Goal: Task Accomplishment & Management: Manage account settings

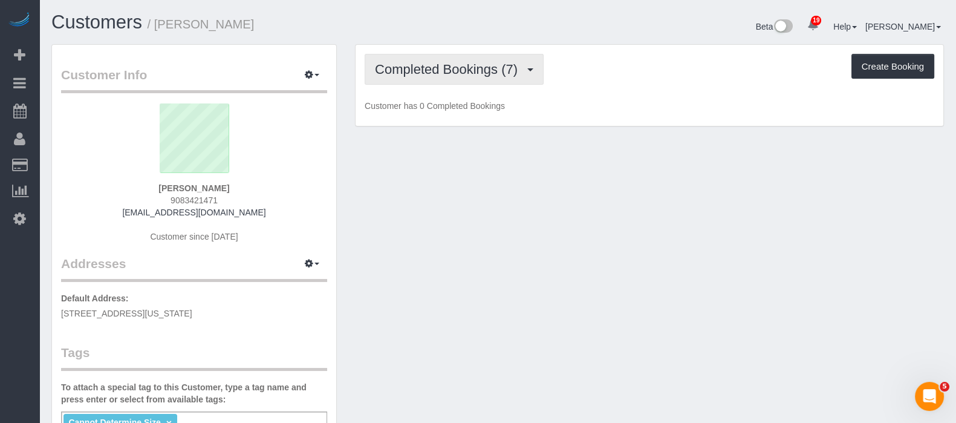
click at [513, 79] on button "Completed Bookings (7)" at bounding box center [454, 69] width 179 height 31
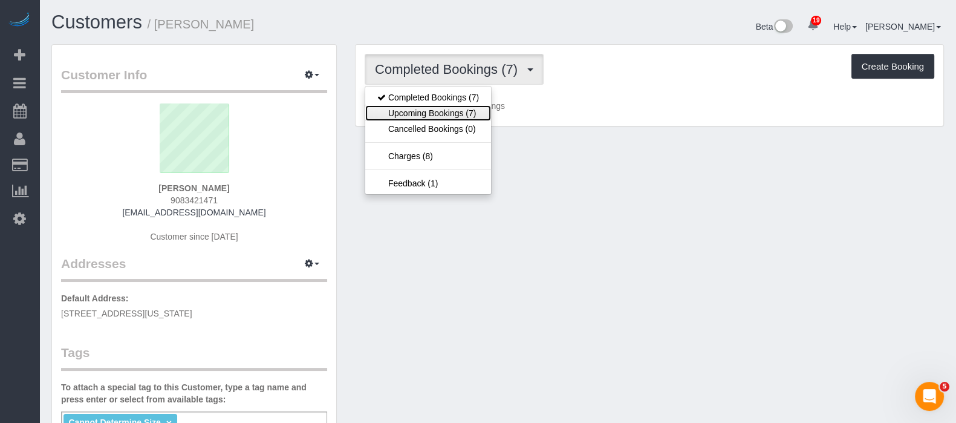
click at [441, 109] on link "Upcoming Bookings (7)" at bounding box center [428, 113] width 126 height 16
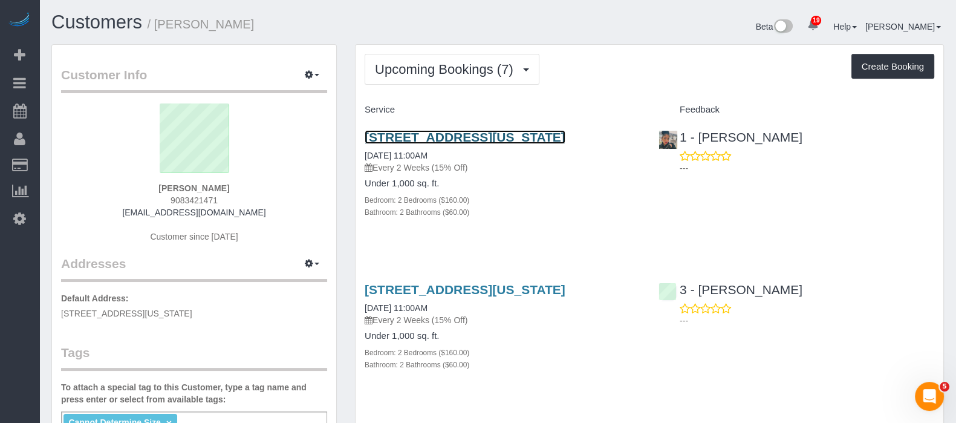
click at [506, 130] on link "516 West 47th Street, Apt N3f, New York, NY 10036" at bounding box center [465, 137] width 201 height 14
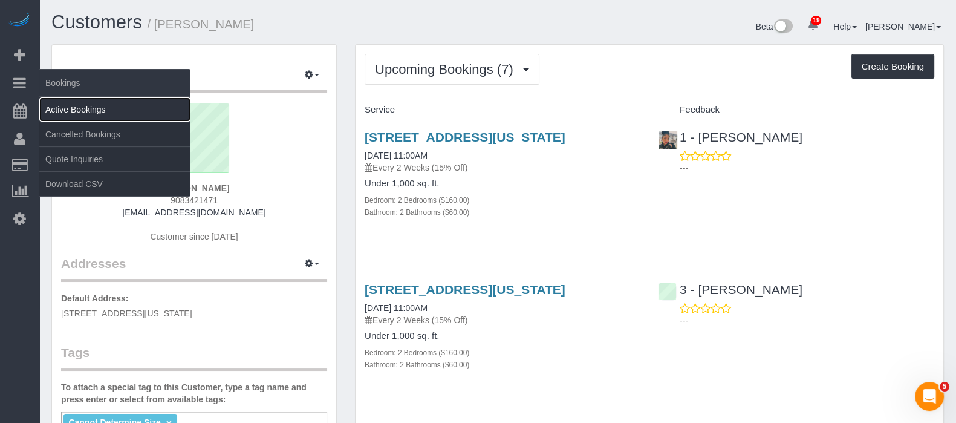
click at [77, 106] on link "Active Bookings" at bounding box center [114, 109] width 151 height 24
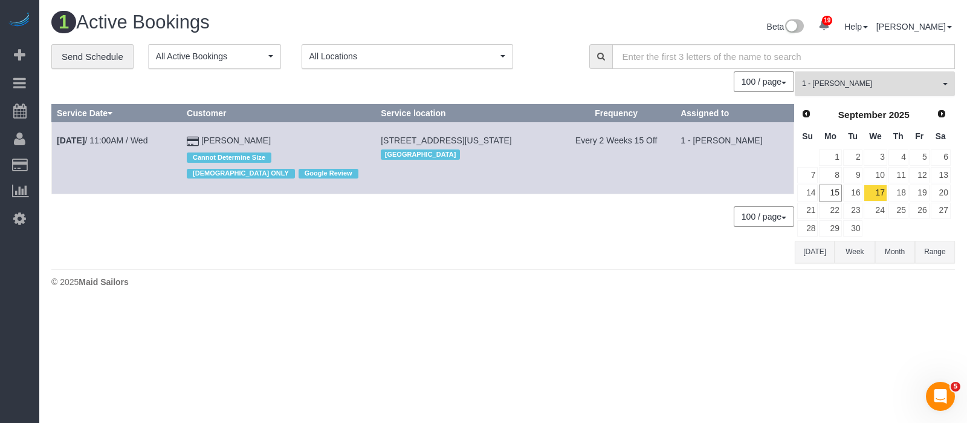
click at [946, 83] on span "button" at bounding box center [945, 84] width 5 height 2
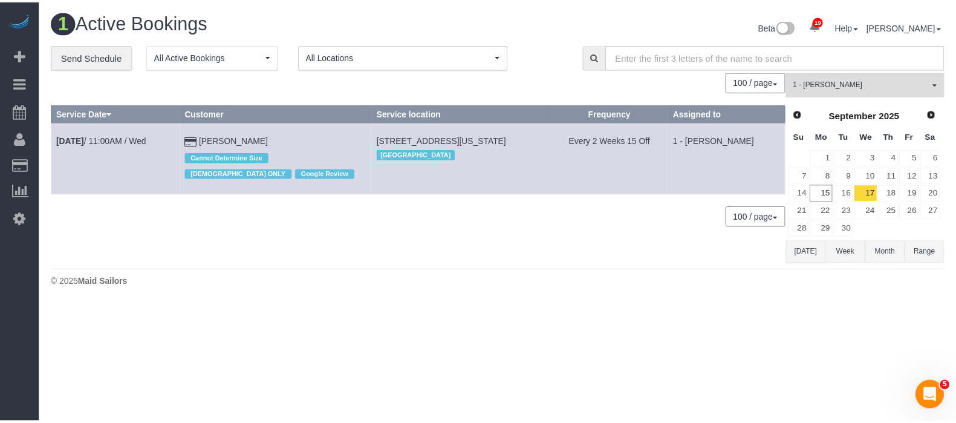
scroll to position [473, 0]
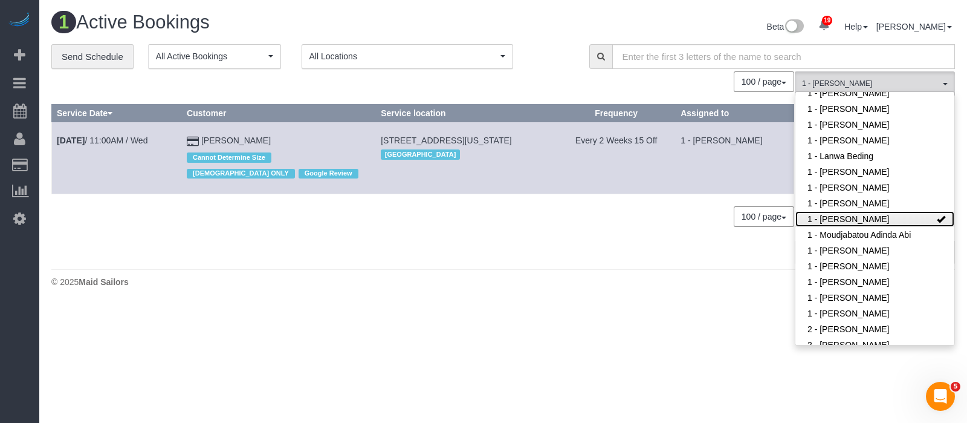
drag, startPoint x: 921, startPoint y: 219, endPoint x: 751, endPoint y: 180, distance: 173.6
click at [919, 219] on link "1 - [PERSON_NAME]" at bounding box center [875, 219] width 159 height 16
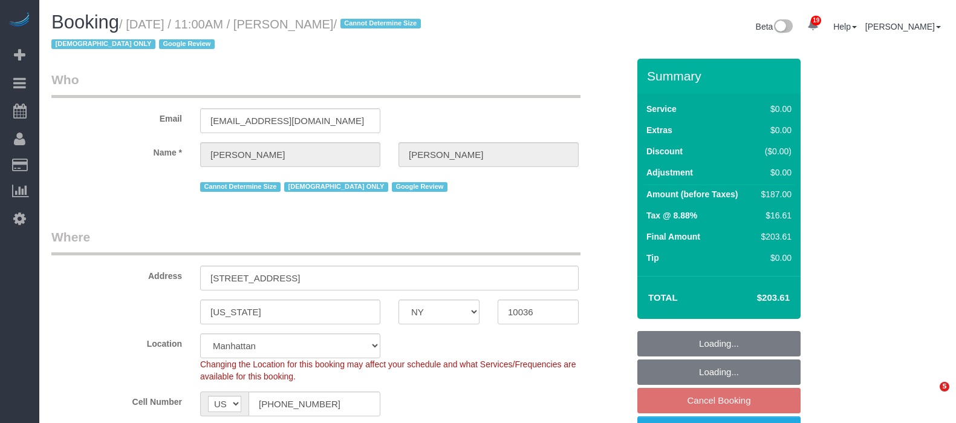
select select "NY"
select select "object:908"
select select "2"
select select "spot4"
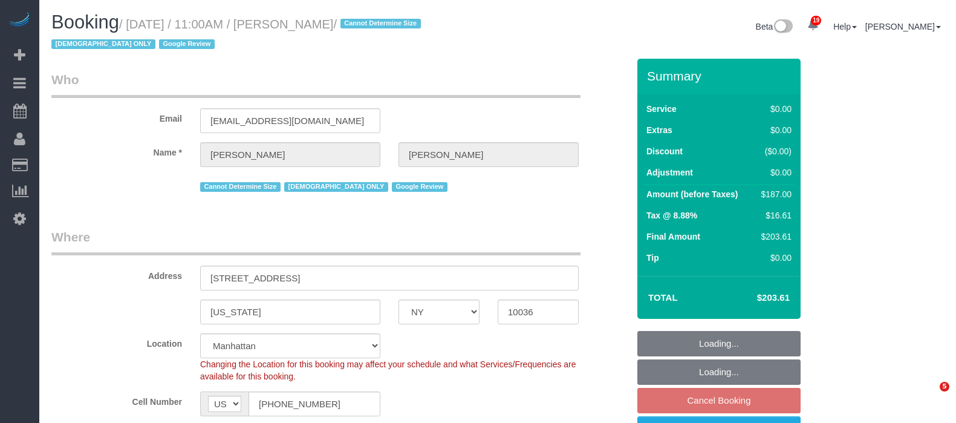
select select "number:58"
select select "number:73"
select select "number:15"
select select "number:6"
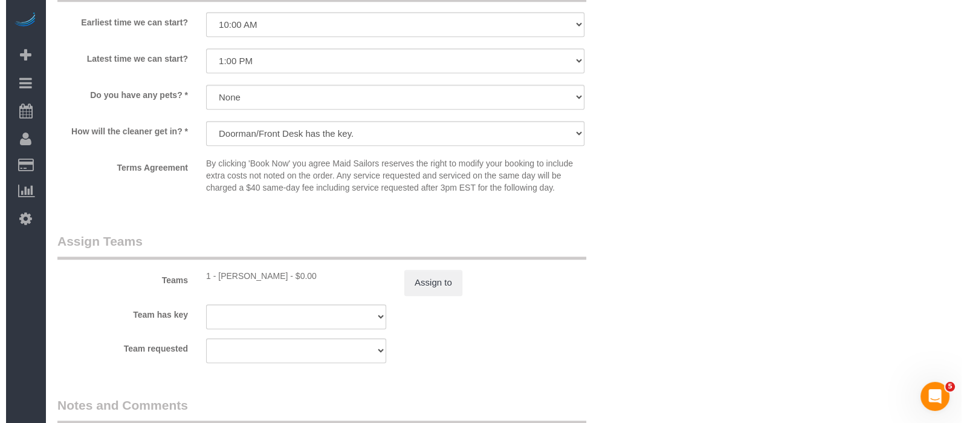
scroll to position [1587, 0]
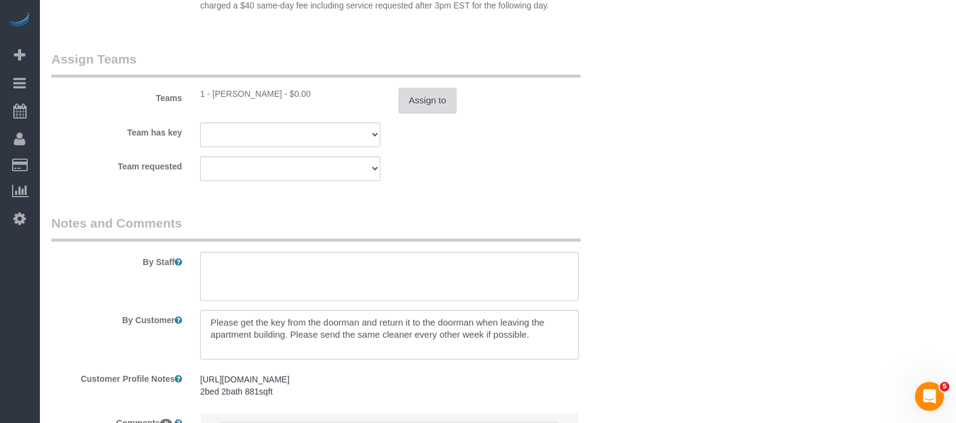
click at [433, 112] on button "Assign to" at bounding box center [427, 100] width 58 height 25
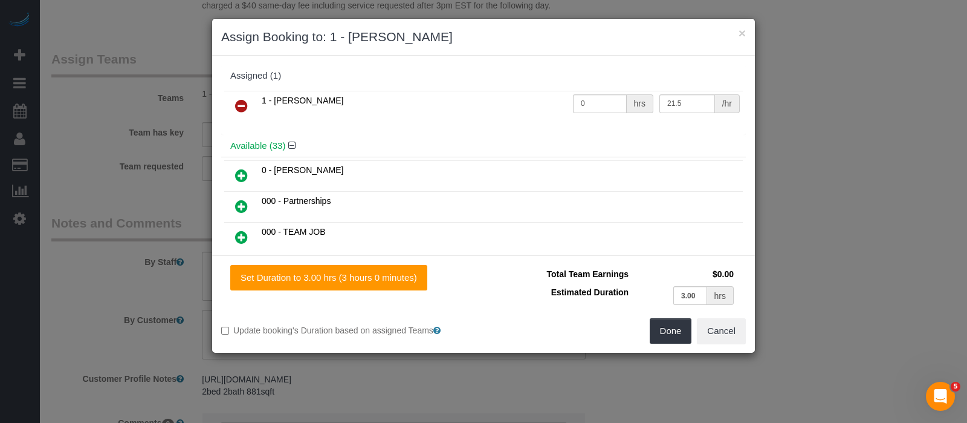
click at [247, 100] on icon at bounding box center [241, 106] width 13 height 15
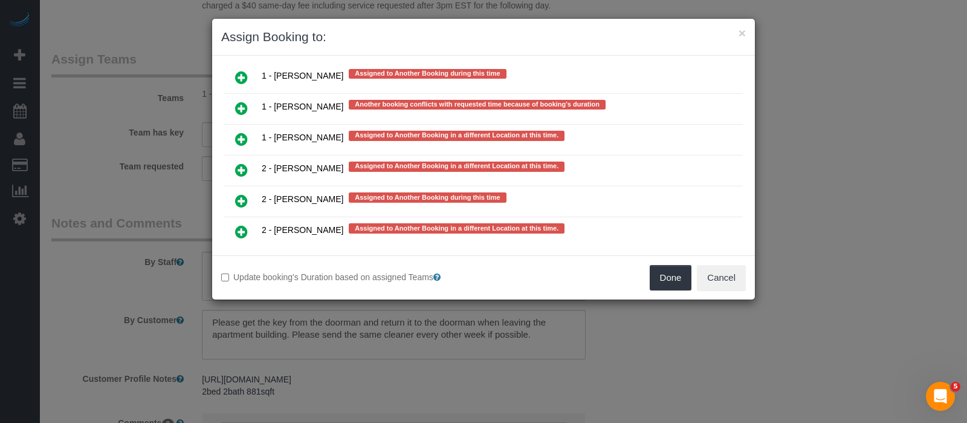
scroll to position [2417, 0]
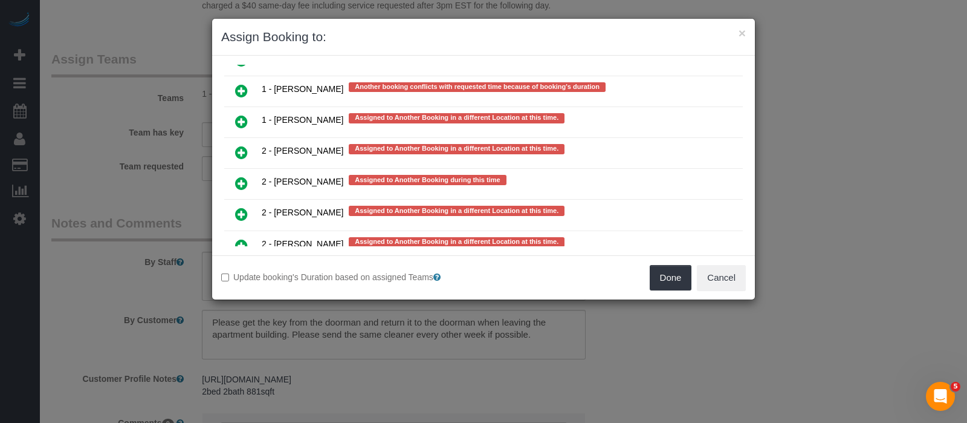
click at [244, 176] on icon at bounding box center [241, 183] width 13 height 15
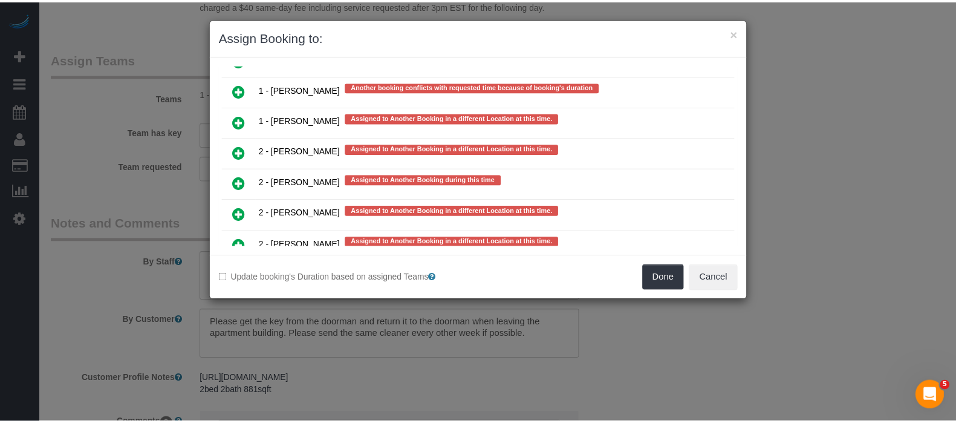
scroll to position [2445, 0]
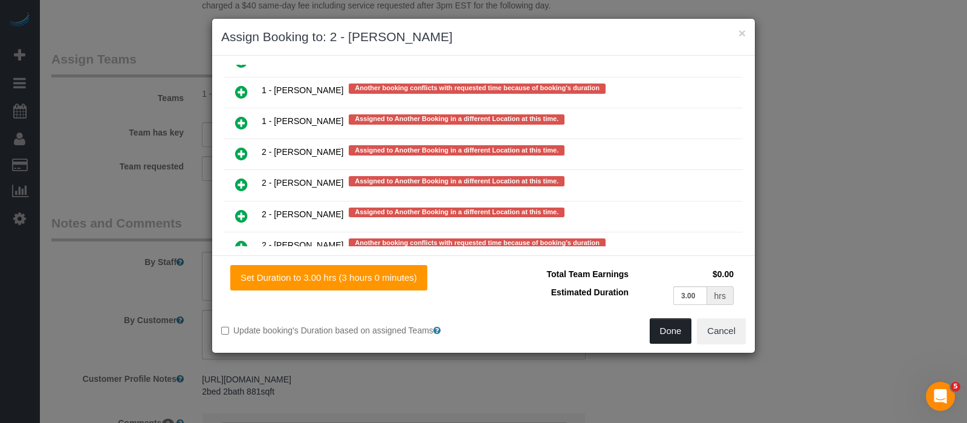
click at [662, 328] on button "Done" at bounding box center [671, 330] width 42 height 25
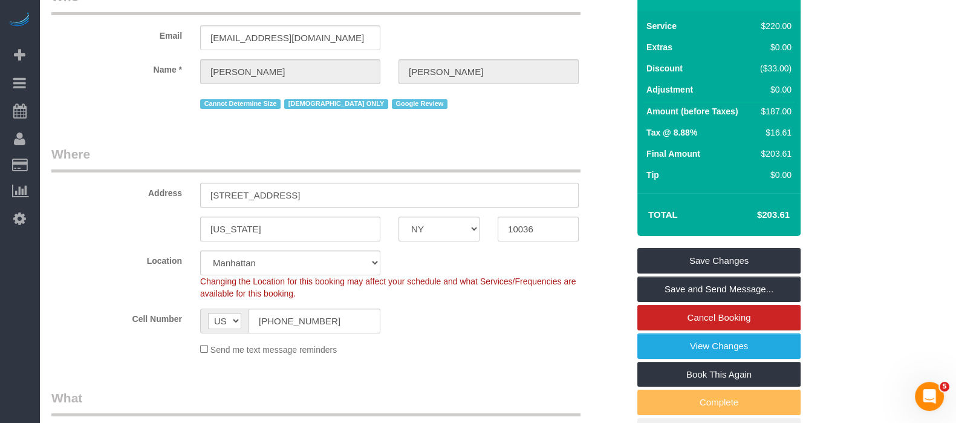
scroll to position [0, 0]
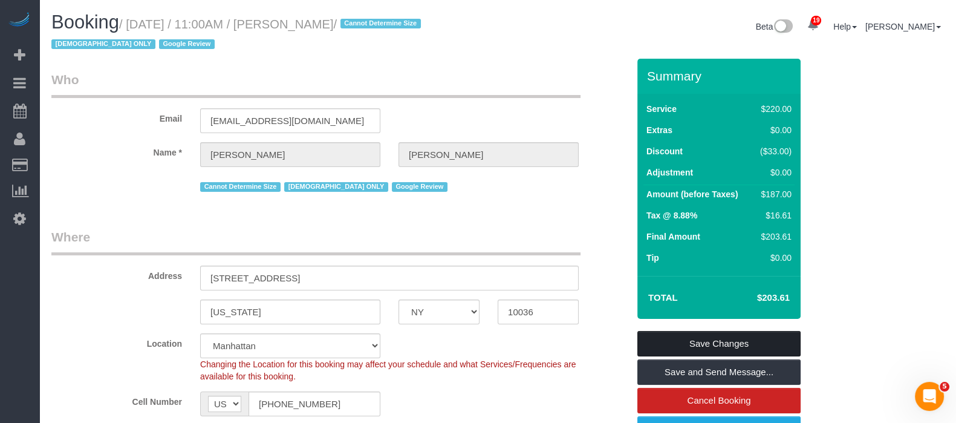
click at [738, 346] on link "Save Changes" at bounding box center [718, 343] width 163 height 25
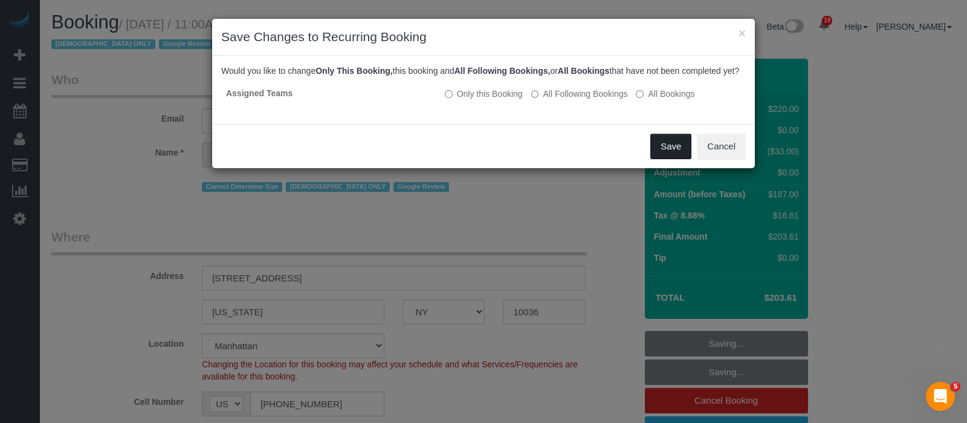
drag, startPoint x: 666, startPoint y: 161, endPoint x: 652, endPoint y: 164, distance: 14.2
click at [666, 159] on button "Save" at bounding box center [670, 146] width 41 height 25
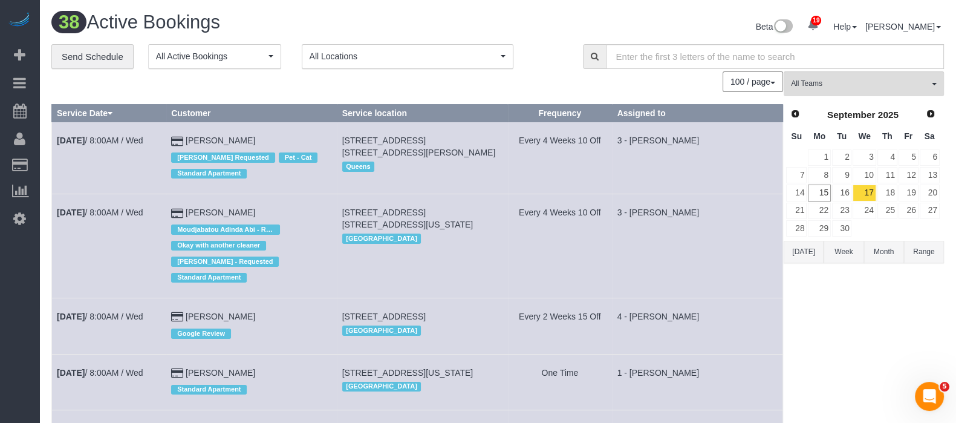
click at [932, 83] on span "button" at bounding box center [934, 84] width 5 height 2
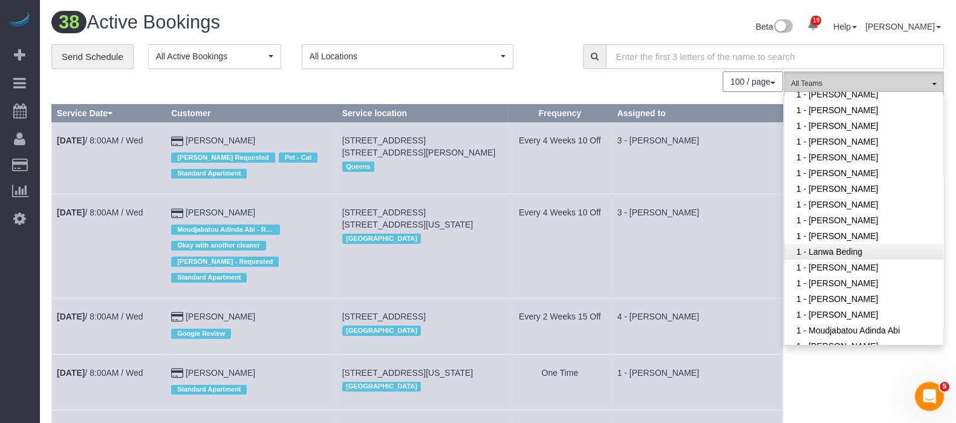
scroll to position [528, 0]
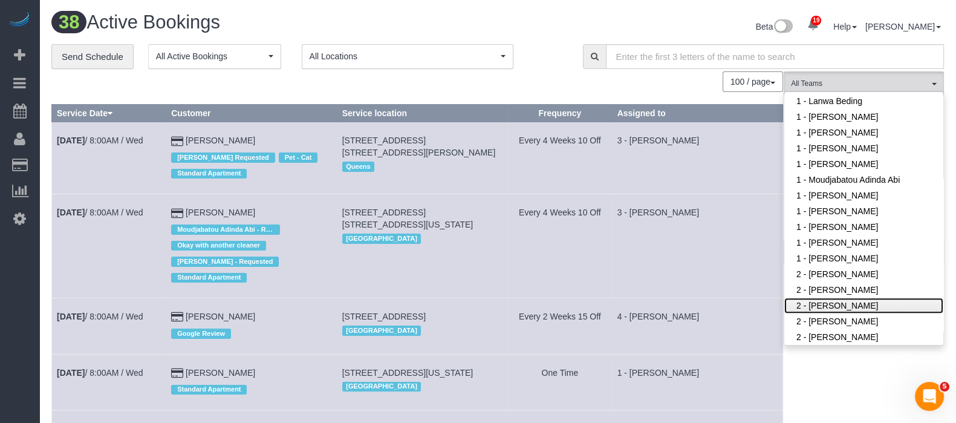
click at [847, 308] on link "2 - [PERSON_NAME]" at bounding box center [863, 305] width 159 height 16
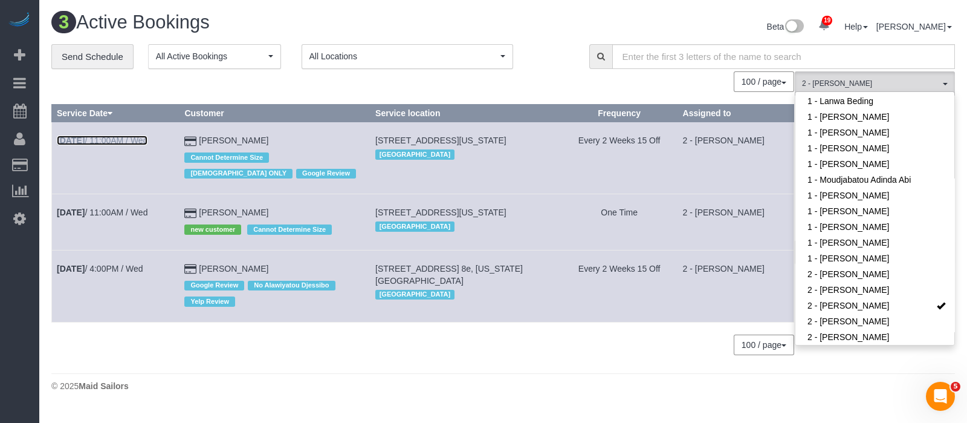
click at [135, 135] on link "Sep 17th / 11:00AM / Wed" at bounding box center [102, 140] width 91 height 10
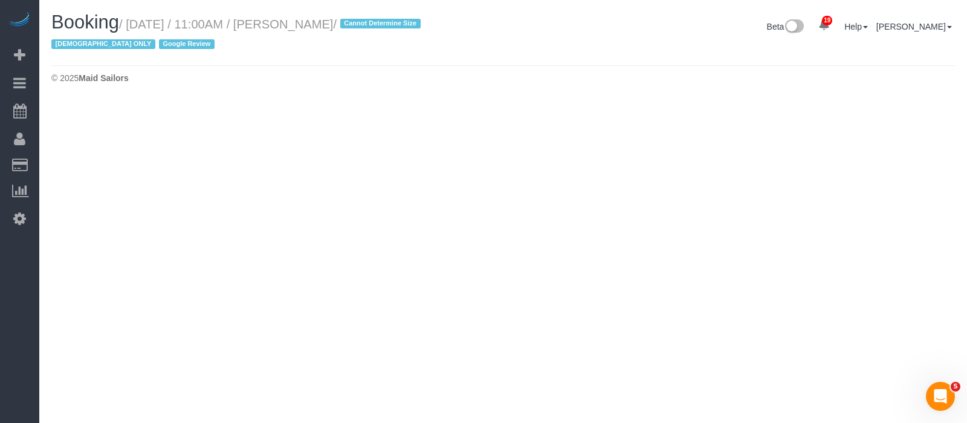
select select "NY"
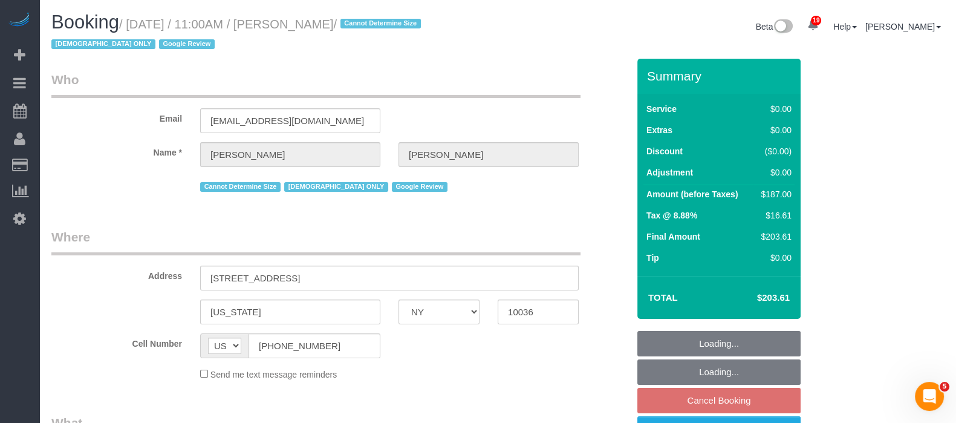
select select "number:58"
select select "number:73"
select select "number:15"
select select "number:6"
select select "object:4903"
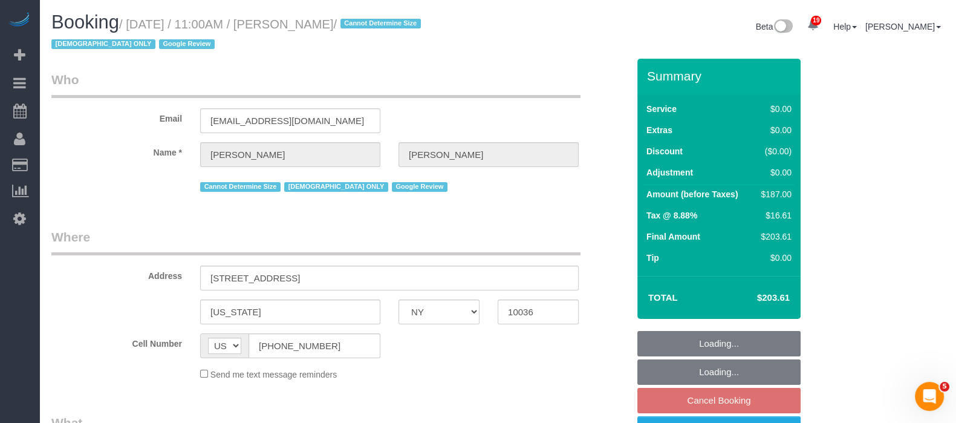
select select "spot63"
select select "2"
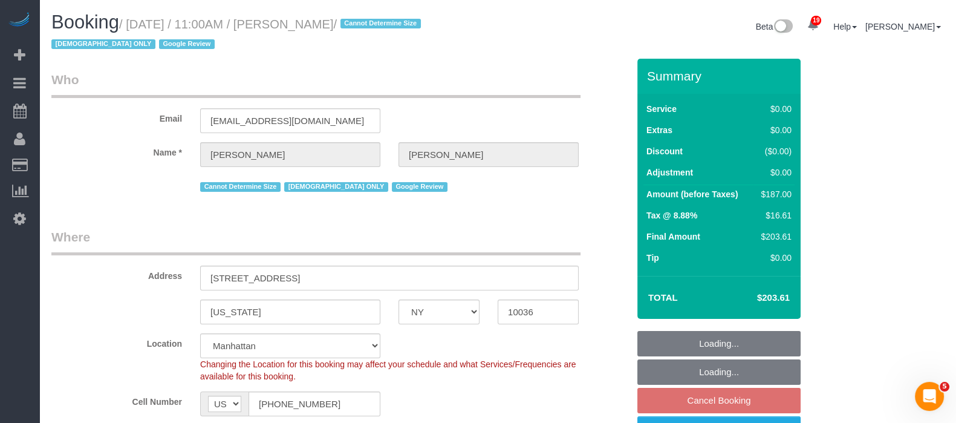
select select "string:stripe-pm_1RX9Pk4VGloSiKo7xrKDKvXs"
select select
select select "object:5435"
select select "spot122"
select select "2"
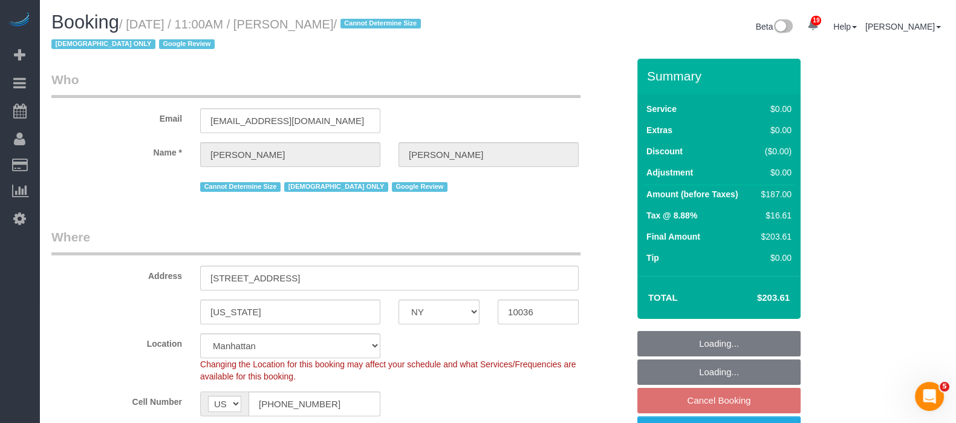
select select "2"
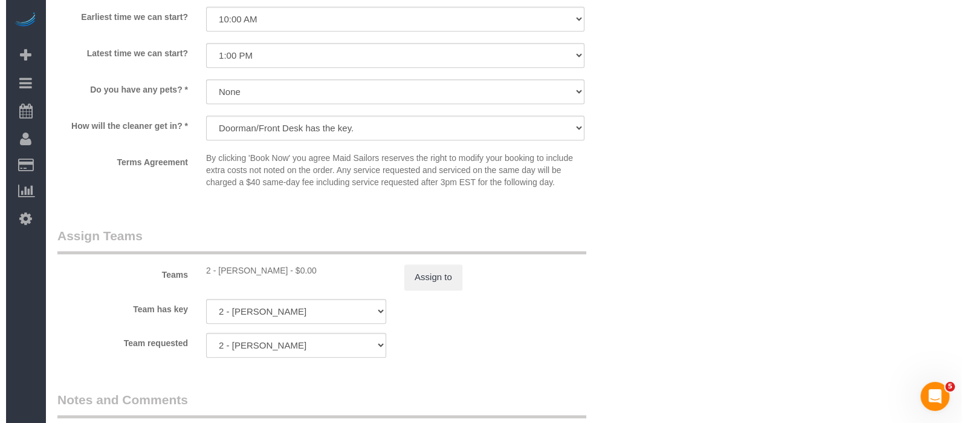
scroll to position [1587, 0]
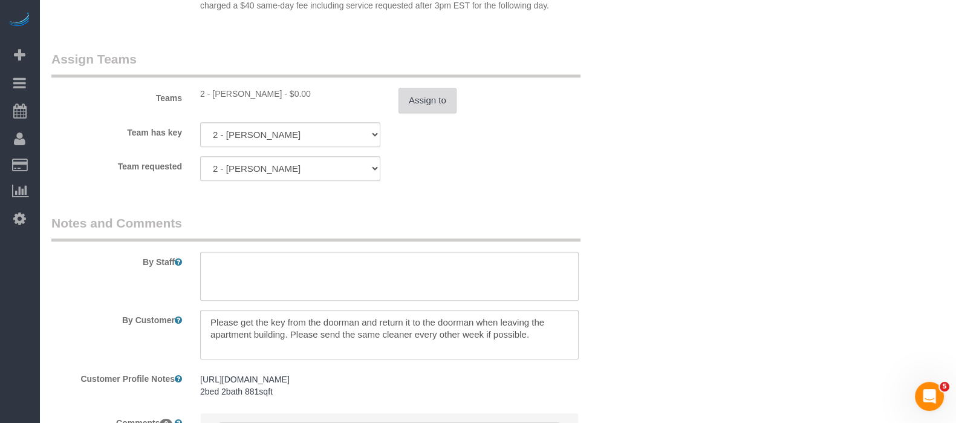
click at [413, 97] on button "Assign to" at bounding box center [427, 100] width 58 height 25
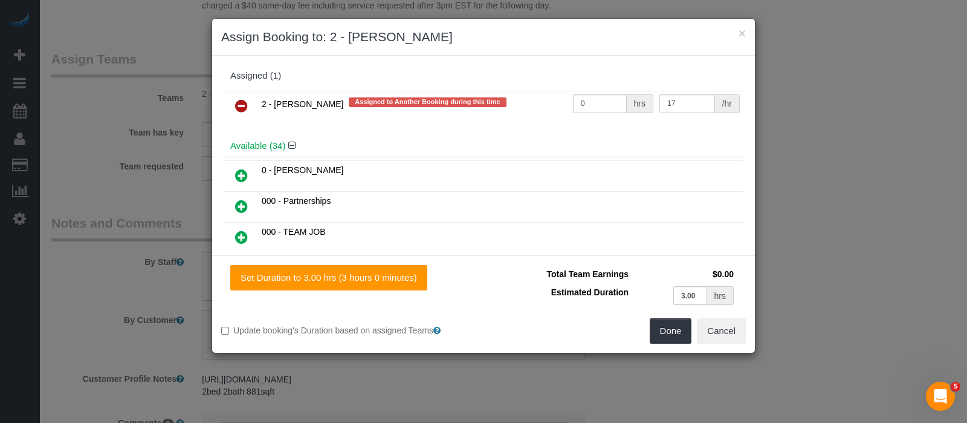
click at [245, 100] on icon at bounding box center [241, 106] width 13 height 15
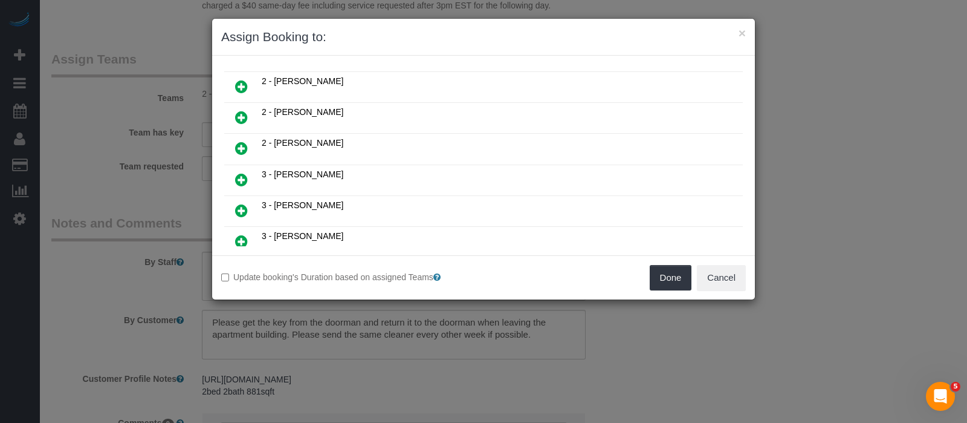
scroll to position [756, 0]
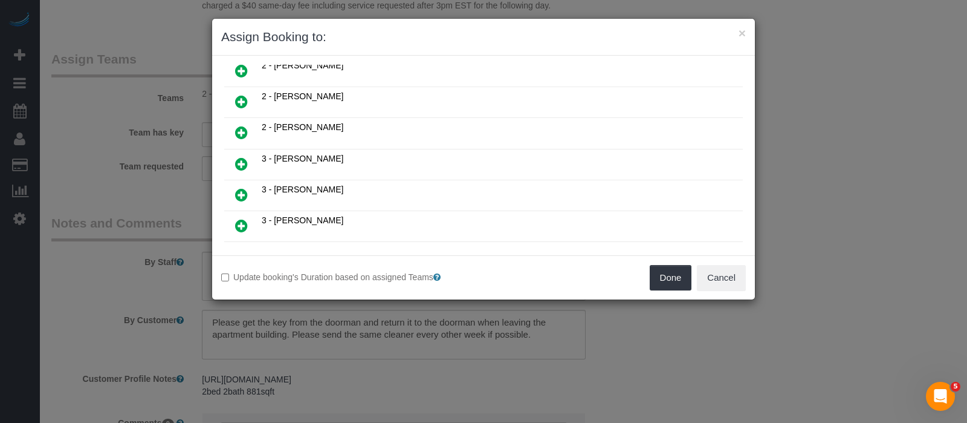
drag, startPoint x: 239, startPoint y: 192, endPoint x: 282, endPoint y: 190, distance: 43.5
click at [239, 218] on icon at bounding box center [241, 225] width 13 height 15
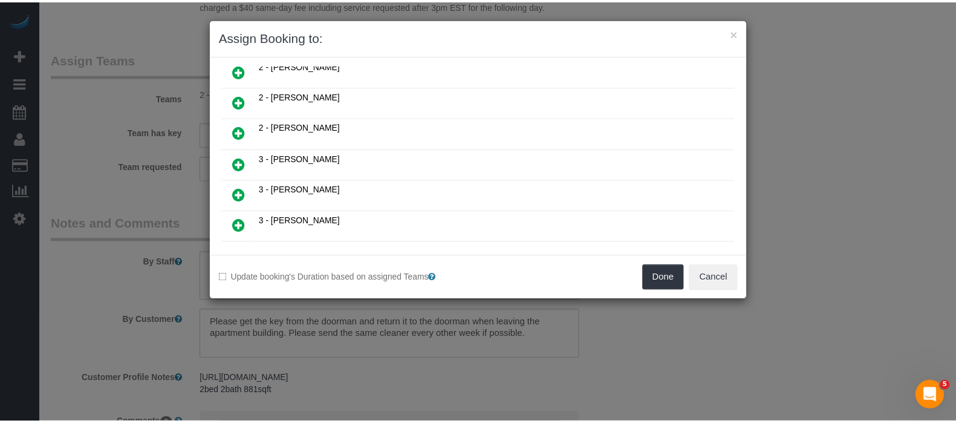
scroll to position [783, 0]
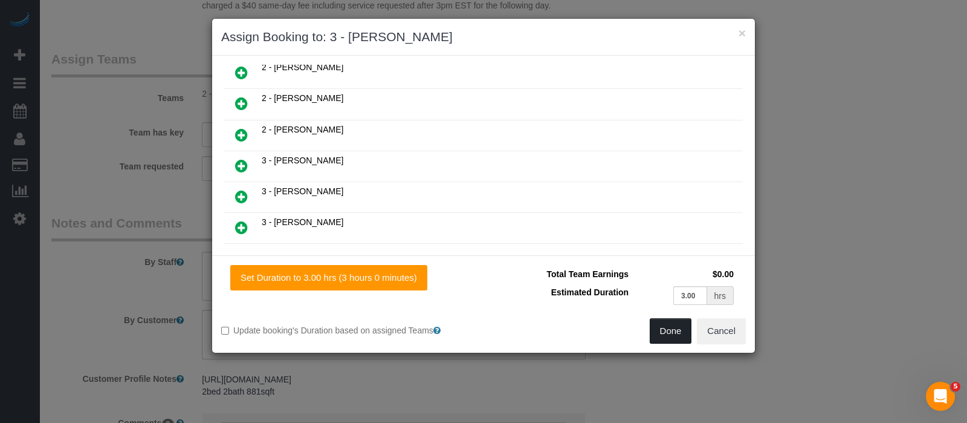
click at [674, 321] on button "Done" at bounding box center [671, 330] width 42 height 25
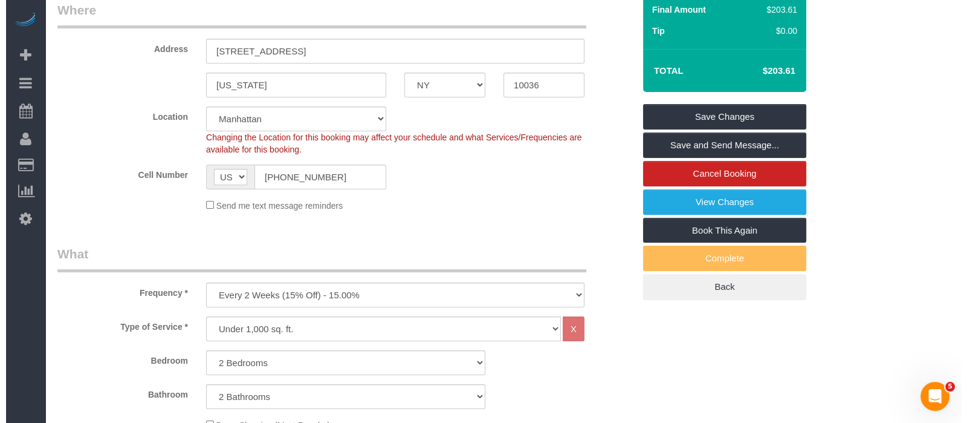
scroll to position [0, 0]
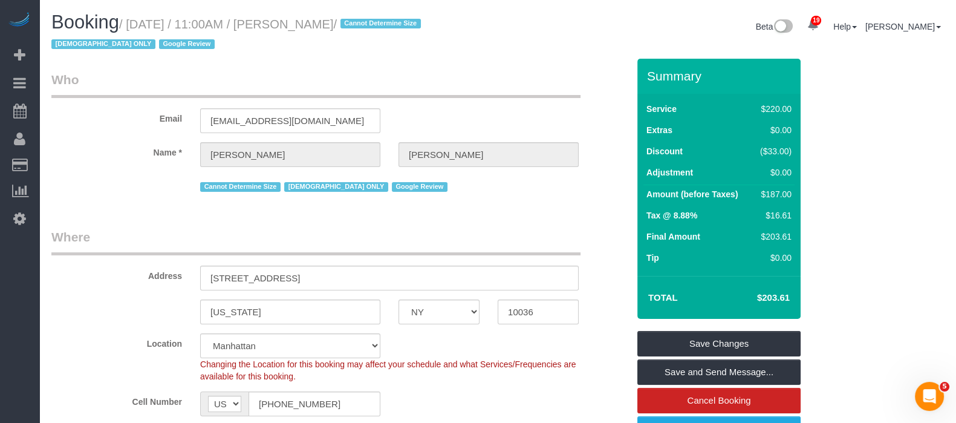
click at [730, 325] on div "Summary Service $220.00 Extras $0.00 Discount ($33.00) Adjustment $0.00 Amount …" at bounding box center [718, 293] width 163 height 468
click at [727, 336] on link "Save Changes" at bounding box center [718, 343] width 163 height 25
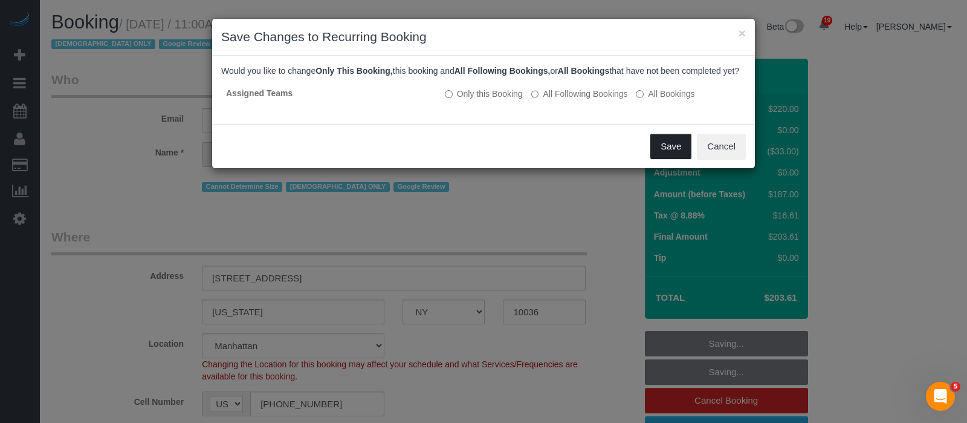
click at [675, 152] on button "Save" at bounding box center [670, 146] width 41 height 25
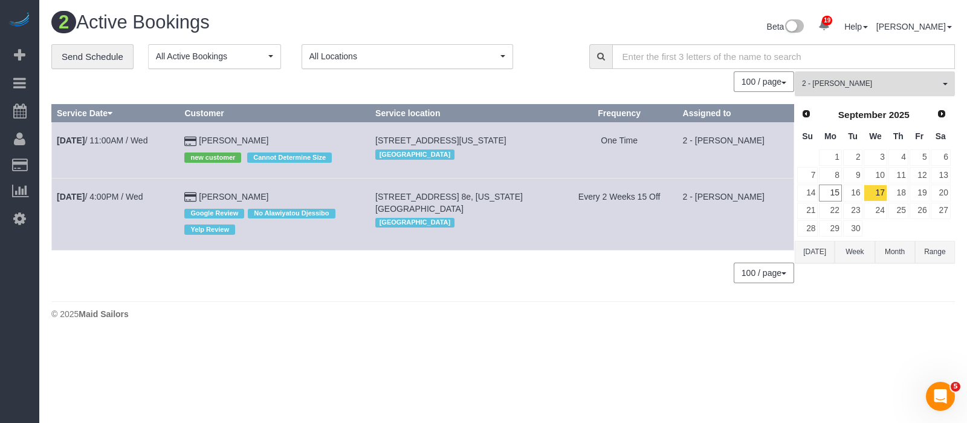
click at [940, 89] on button "2 - Ana Rodriguez All Teams" at bounding box center [875, 83] width 160 height 25
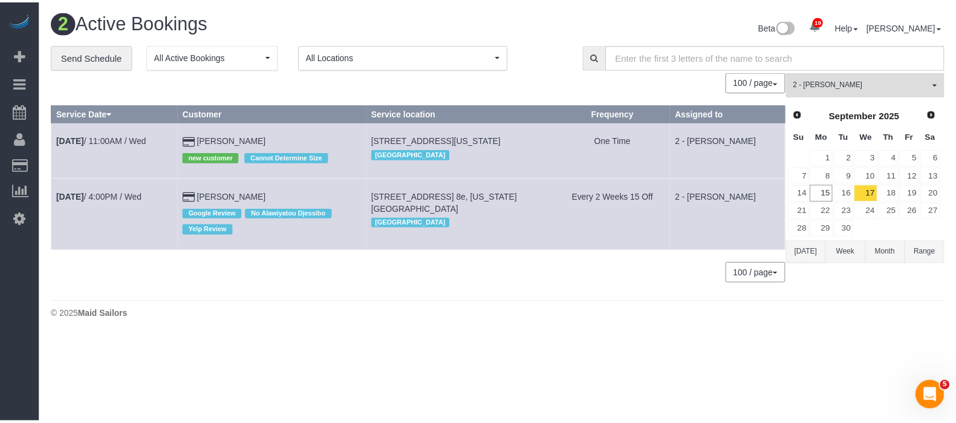
scroll to position [614, 0]
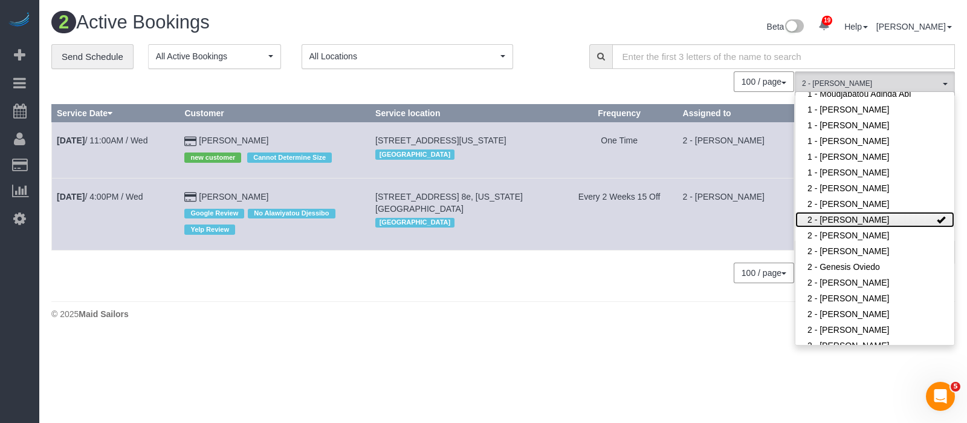
click at [910, 219] on link "2 - [PERSON_NAME]" at bounding box center [875, 220] width 159 height 16
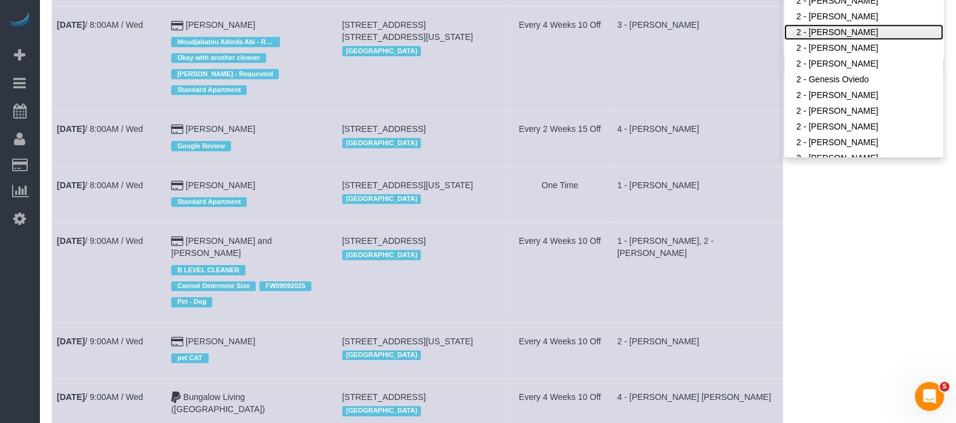
scroll to position [0, 0]
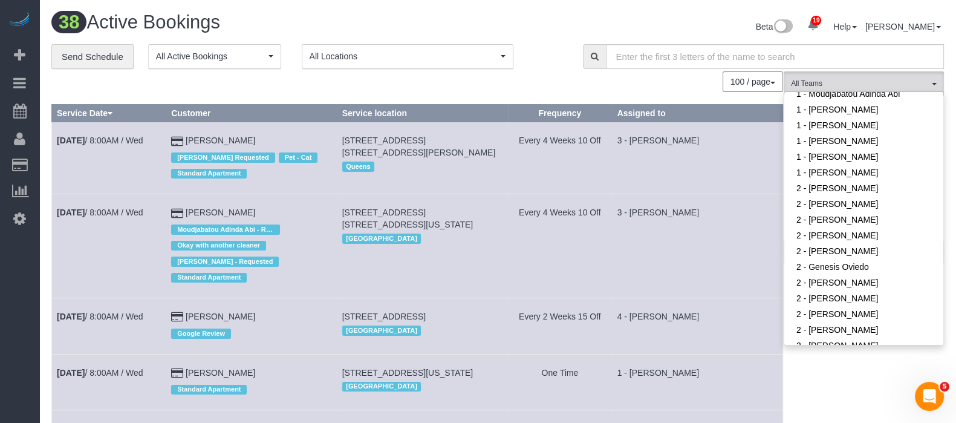
click at [663, 181] on td "3 - [PERSON_NAME]" at bounding box center [697, 158] width 170 height 72
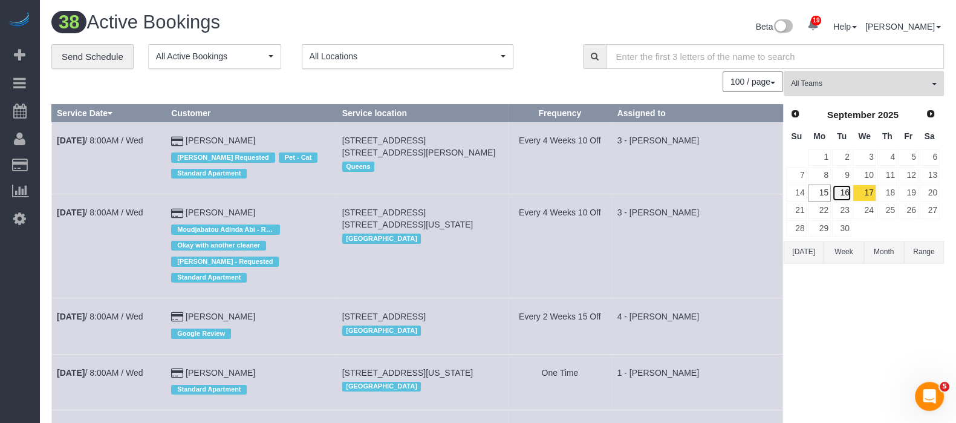
click at [845, 189] on link "16" at bounding box center [842, 192] width 20 height 16
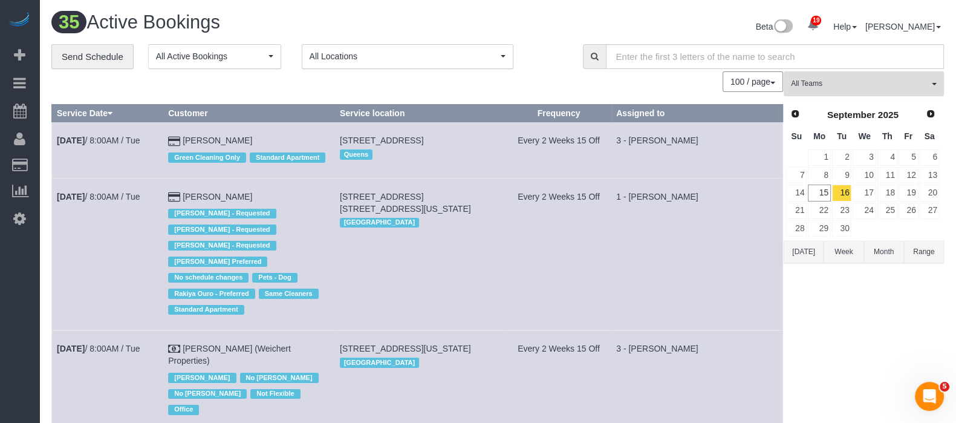
click at [915, 83] on span "All Teams" at bounding box center [860, 84] width 138 height 10
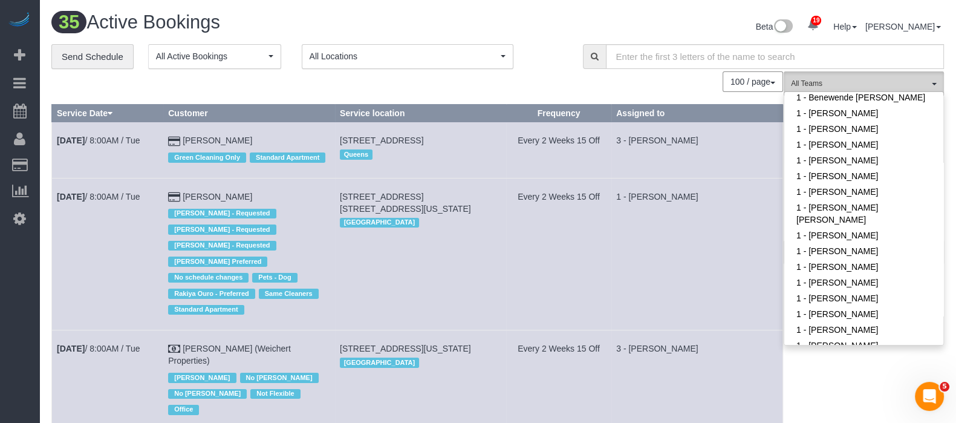
scroll to position [236, 0]
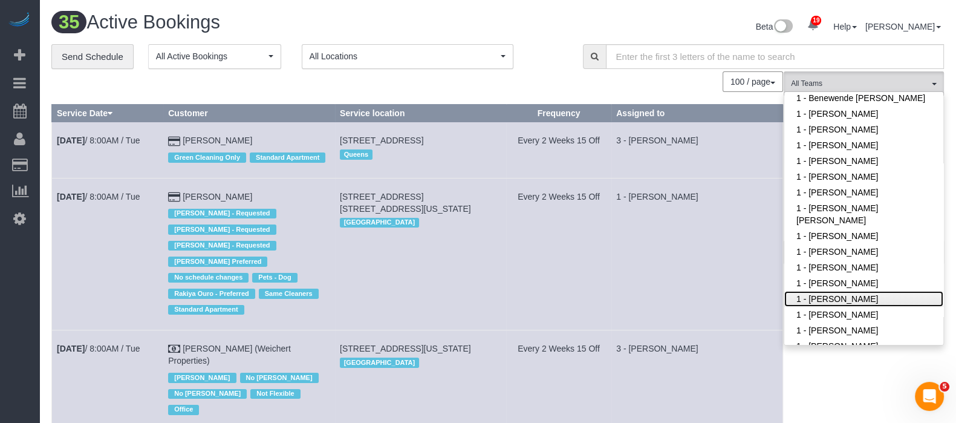
click at [851, 296] on link "1 - [PERSON_NAME]" at bounding box center [863, 299] width 159 height 16
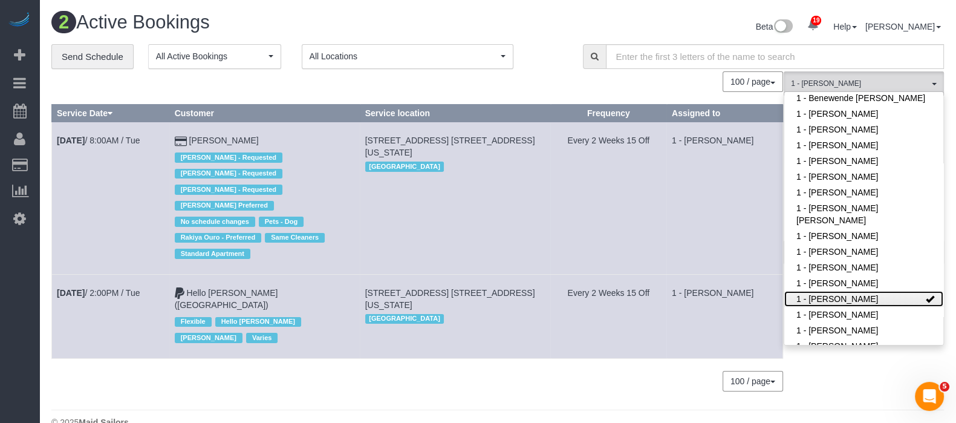
click at [910, 302] on link "1 - [PERSON_NAME]" at bounding box center [863, 299] width 159 height 16
click at [532, 44] on div "**********" at bounding box center [307, 56] width 513 height 25
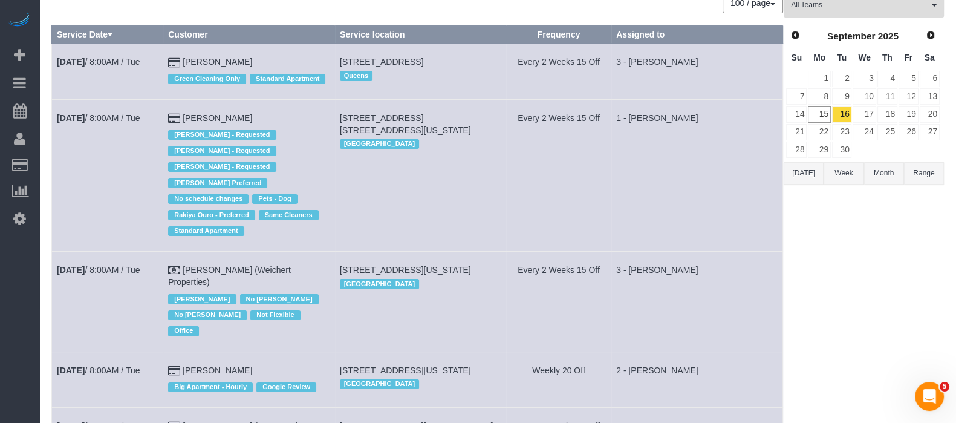
scroll to position [0, 0]
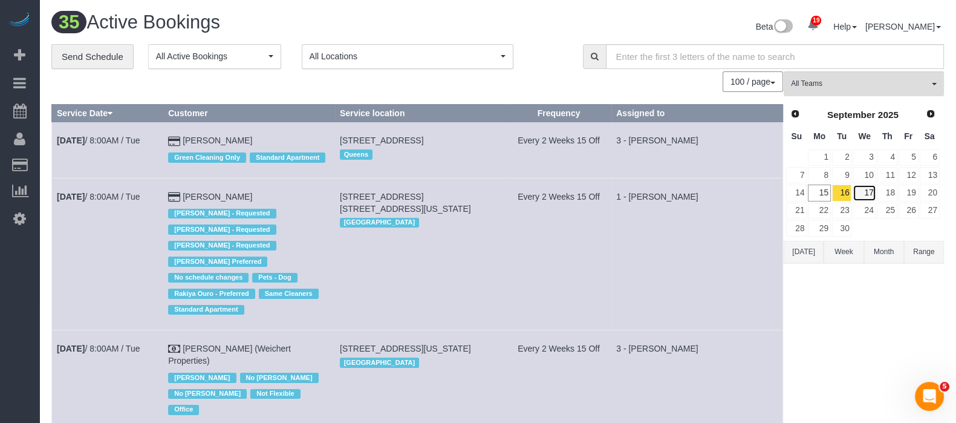
click at [863, 191] on link "17" at bounding box center [863, 192] width 23 height 16
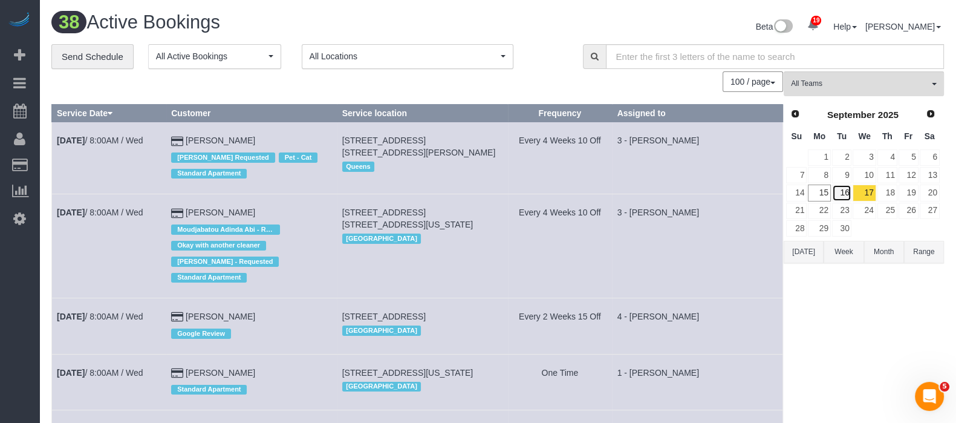
click at [843, 189] on link "16" at bounding box center [842, 192] width 20 height 16
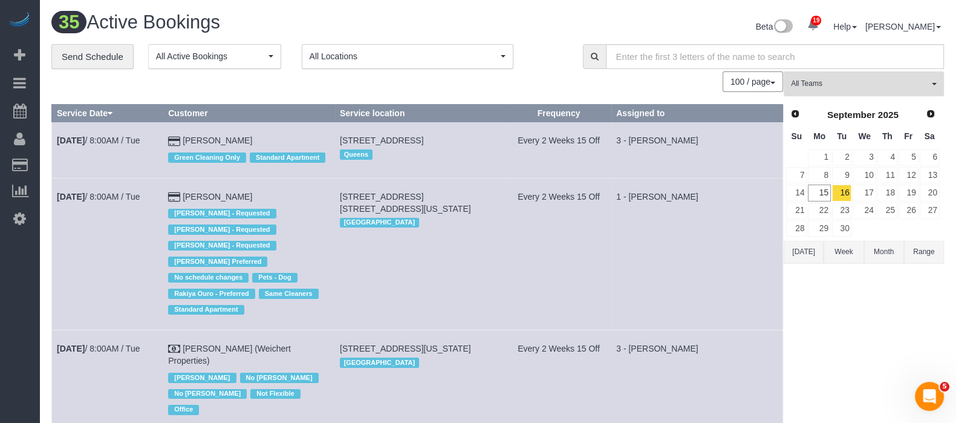
click at [922, 74] on button "All Teams" at bounding box center [863, 83] width 160 height 25
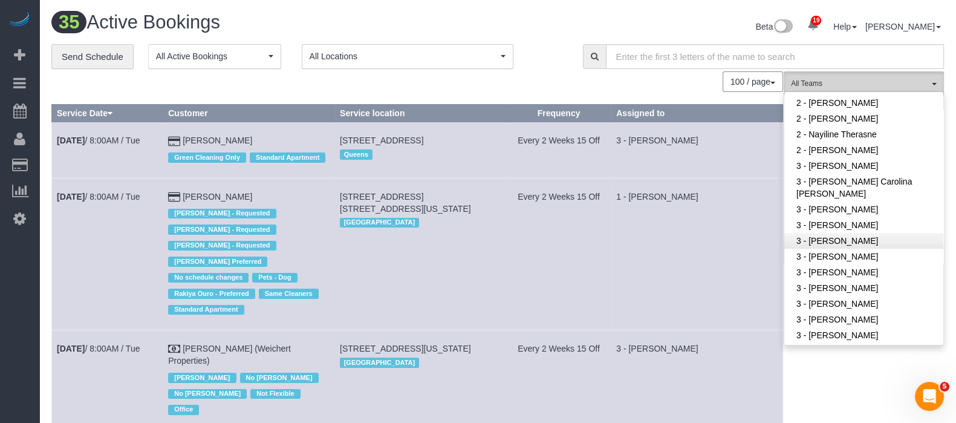
scroll to position [992, 0]
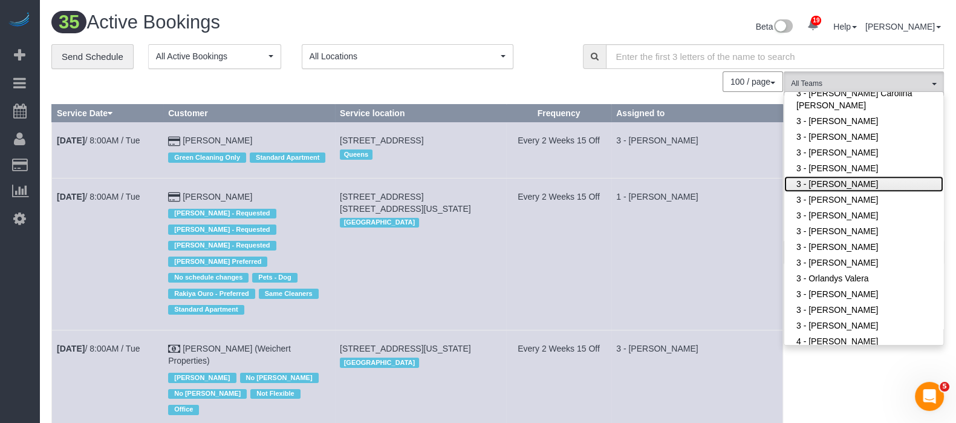
click at [858, 178] on link "3 - [PERSON_NAME]" at bounding box center [863, 184] width 159 height 16
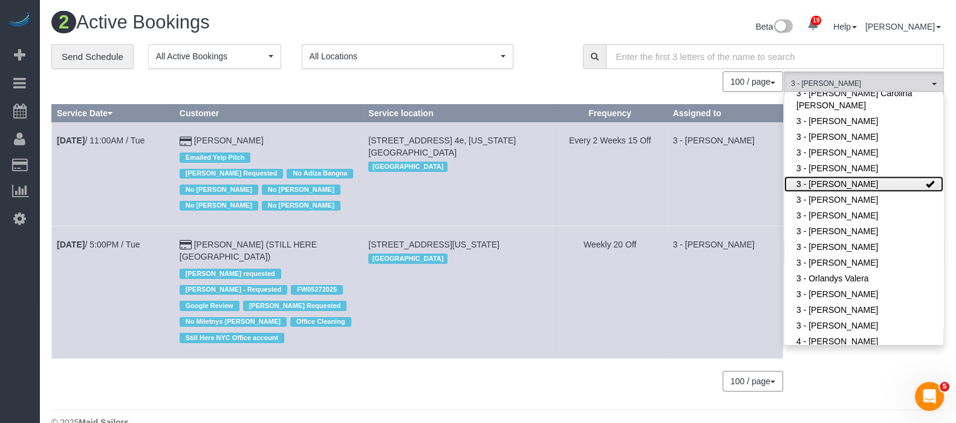
click at [892, 184] on link "3 - [PERSON_NAME]" at bounding box center [863, 184] width 159 height 16
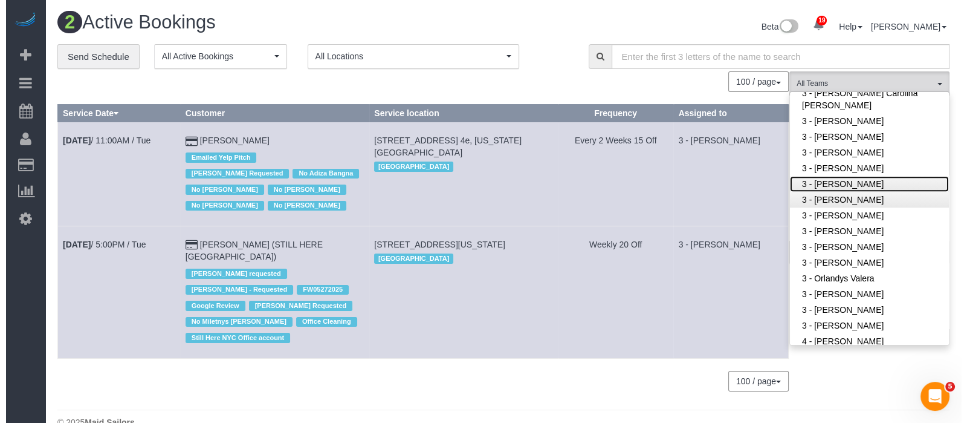
scroll to position [765, 0]
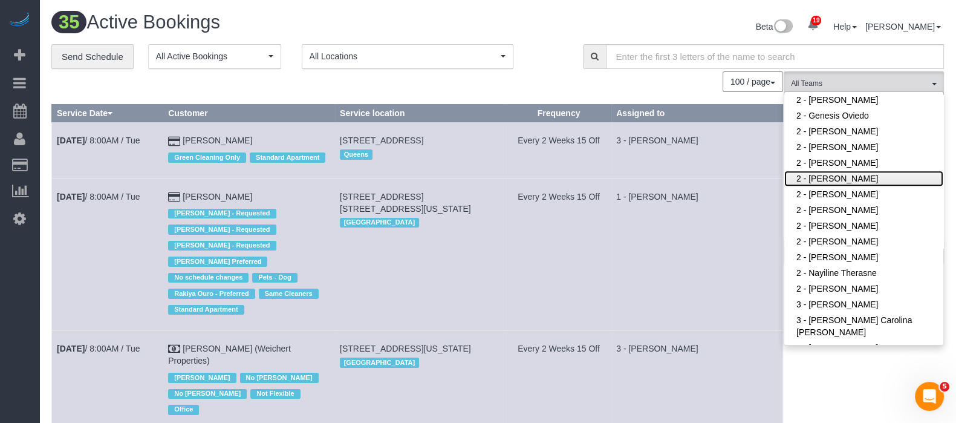
click at [867, 180] on link "2 - [PERSON_NAME]" at bounding box center [863, 178] width 159 height 16
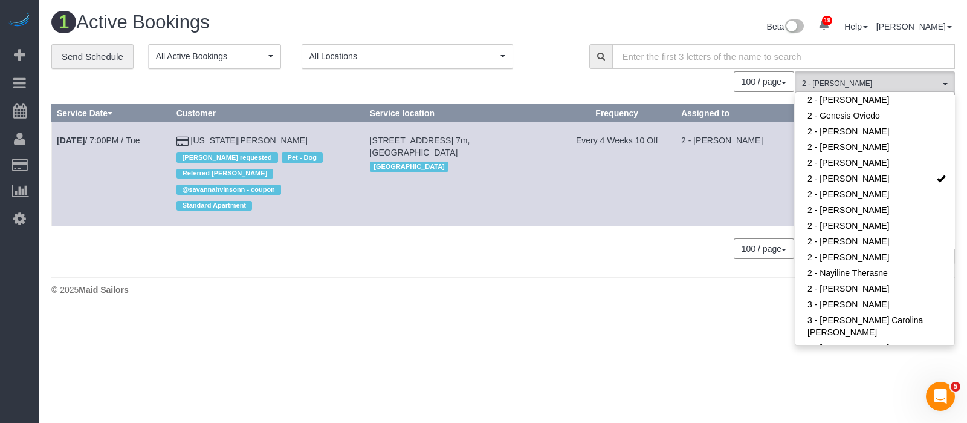
click at [671, 204] on td "Every 4 Weeks 10 Off" at bounding box center [617, 174] width 118 height 104
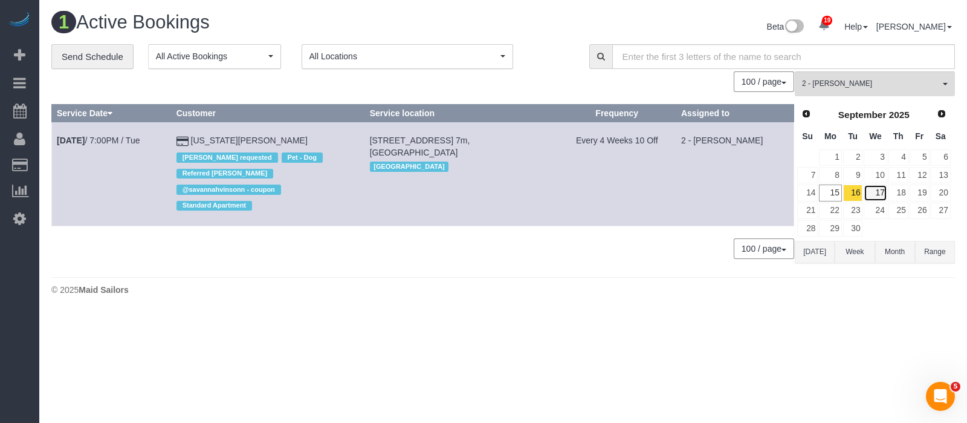
click at [880, 189] on link "17" at bounding box center [875, 192] width 23 height 16
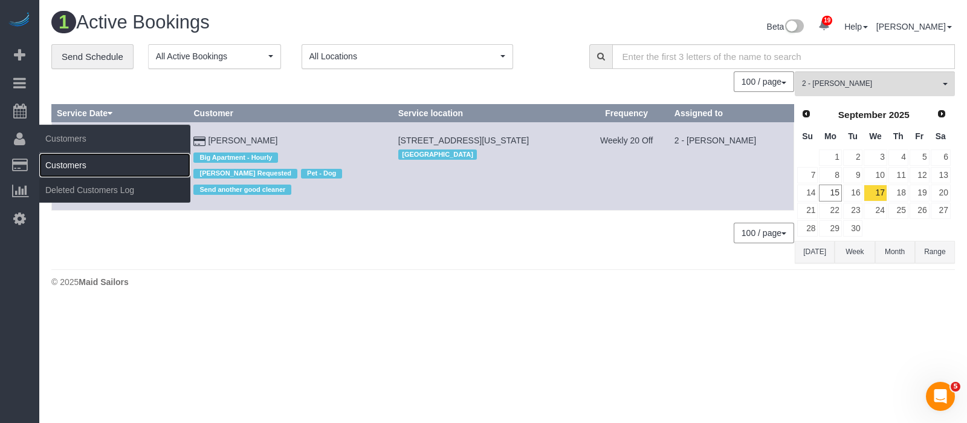
click at [102, 157] on link "Customers" at bounding box center [114, 165] width 151 height 24
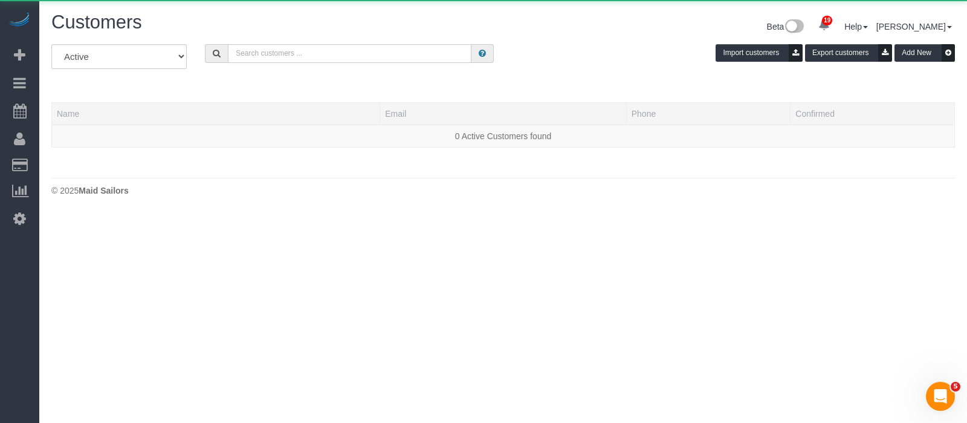
click at [327, 46] on input "text" at bounding box center [350, 53] width 244 height 19
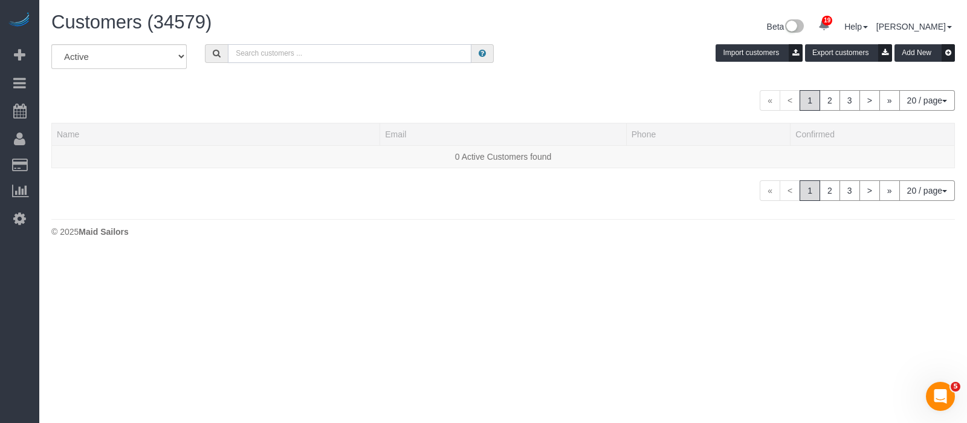
paste input "Kelsey Grambeau"
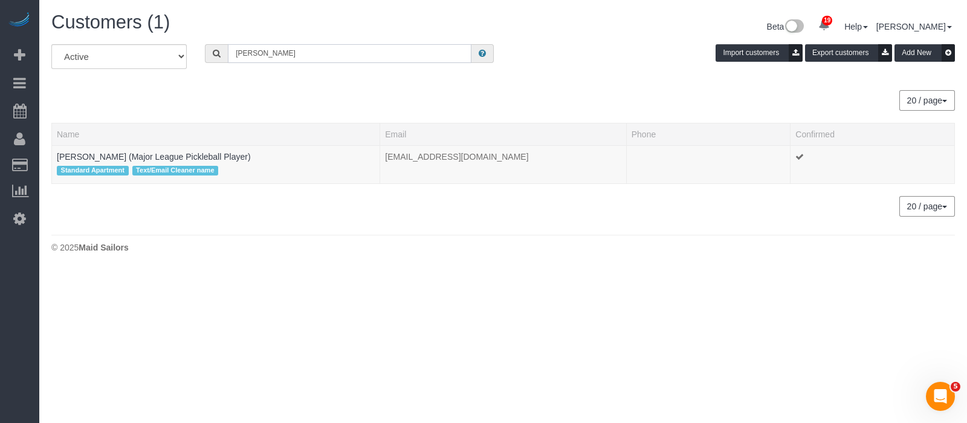
click at [337, 53] on input "Kelsey Grambeau" at bounding box center [350, 53] width 244 height 19
type input "Kelsey Grambeau"
click at [122, 152] on link "Kelsey Grambeau (Major League Pickleball Player)" at bounding box center [154, 157] width 194 height 10
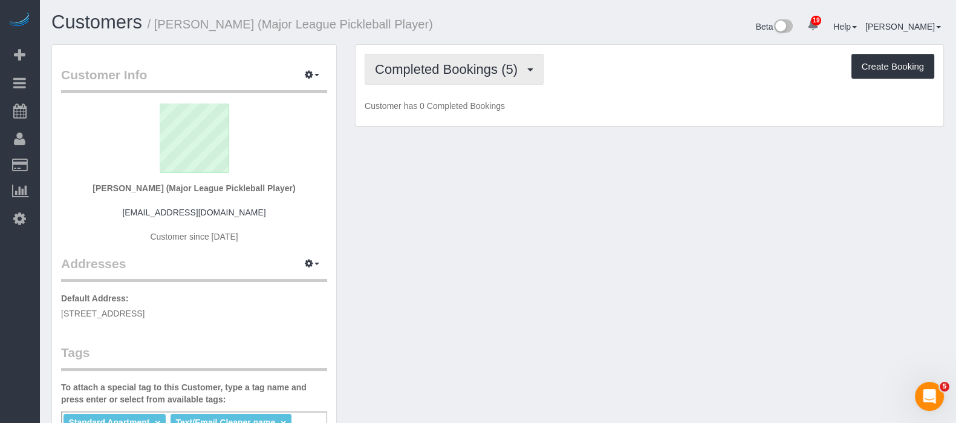
click at [489, 75] on span "Completed Bookings (5)" at bounding box center [449, 69] width 149 height 15
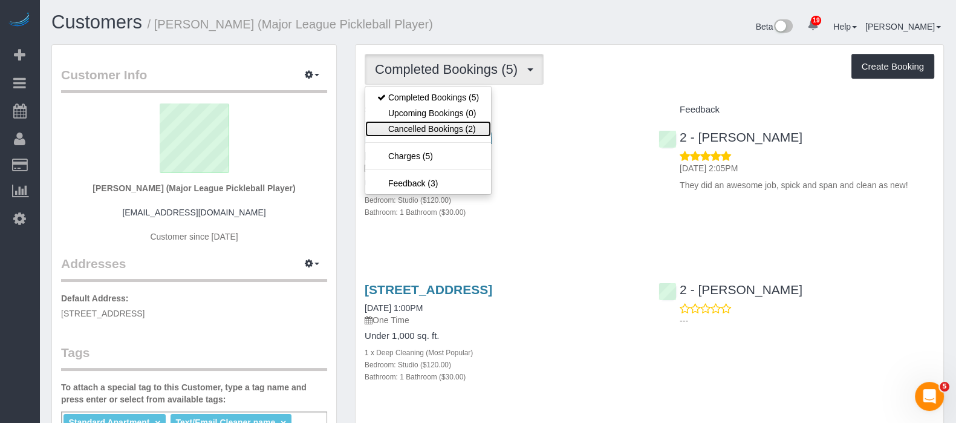
click at [417, 123] on link "Cancelled Bookings (2)" at bounding box center [428, 129] width 126 height 16
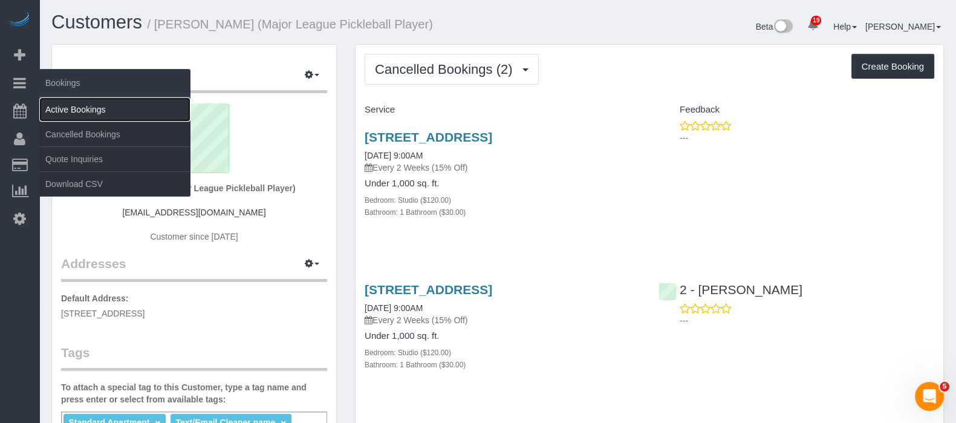
click at [104, 106] on link "Active Bookings" at bounding box center [114, 109] width 151 height 24
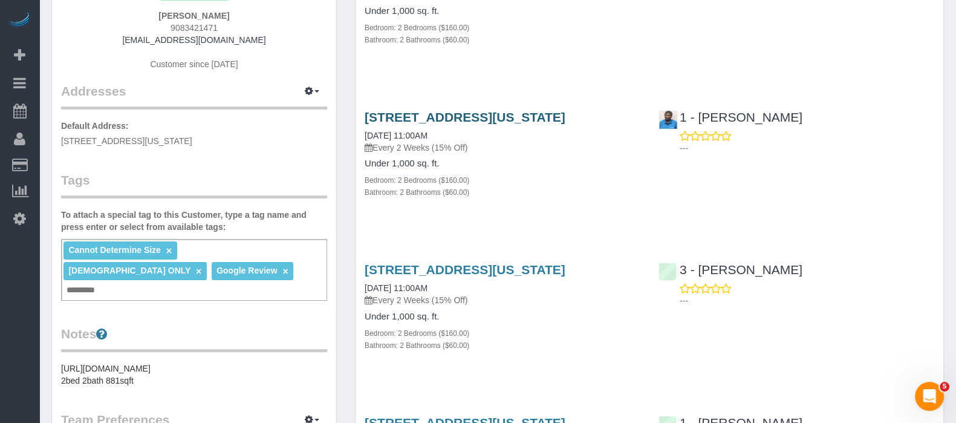
scroll to position [227, 0]
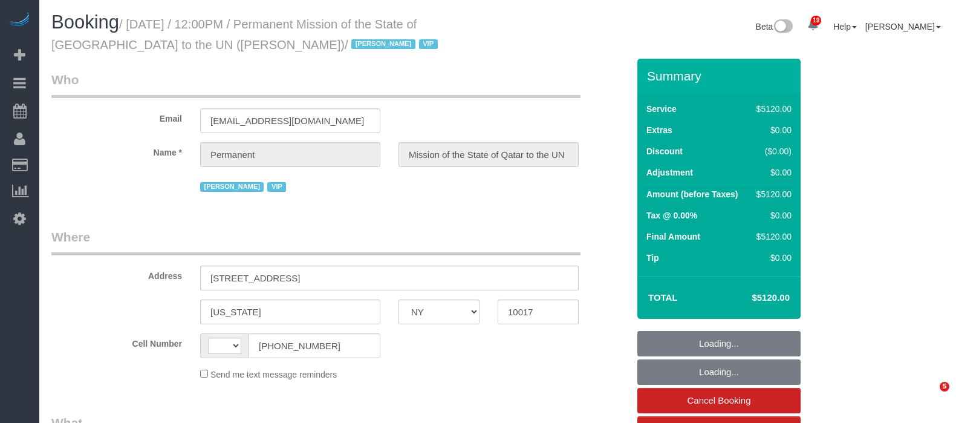
select select "NY"
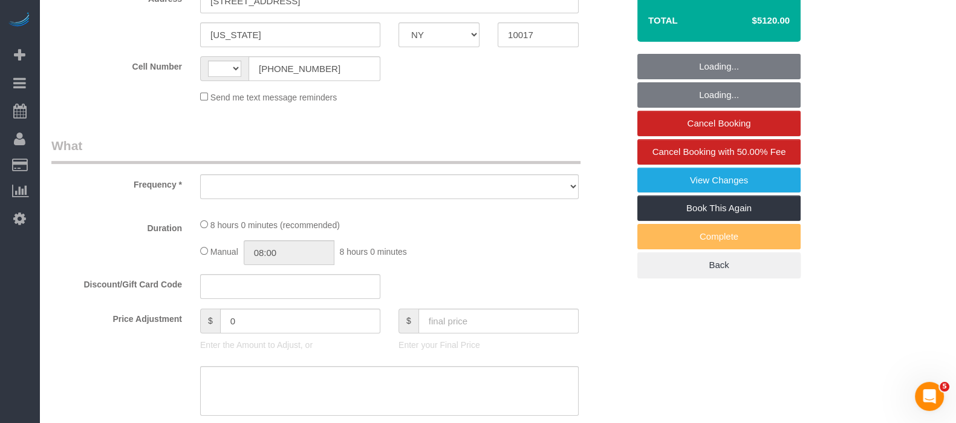
select select "string:US"
select select "10"
select select "480"
select select "number:89"
select select "number:90"
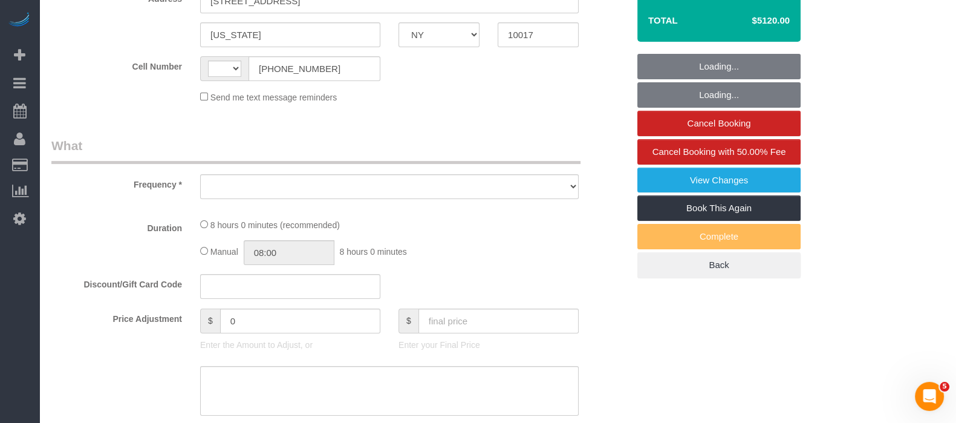
select select "number:15"
select select "number:7"
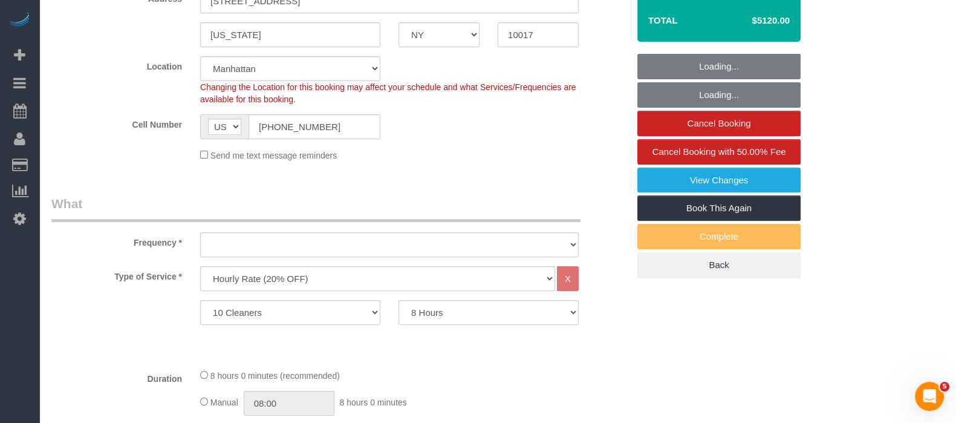
scroll to position [0, 0]
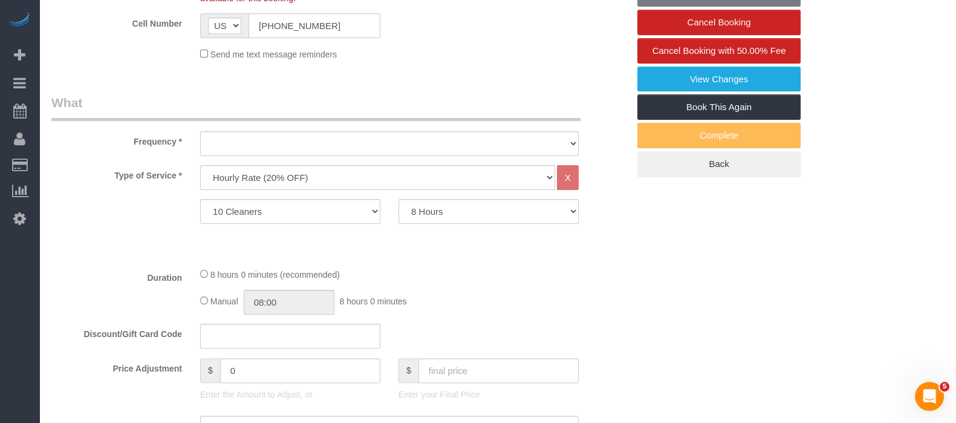
select select "object:1083"
select select "spot1"
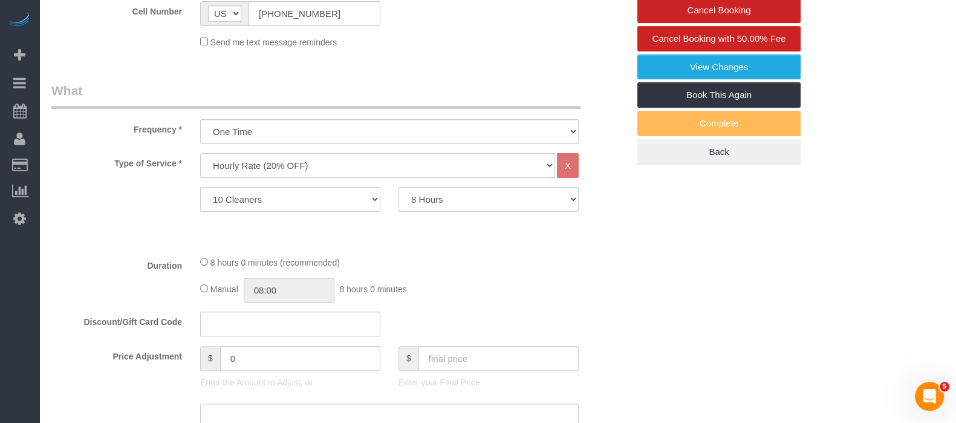
select select "object:1519"
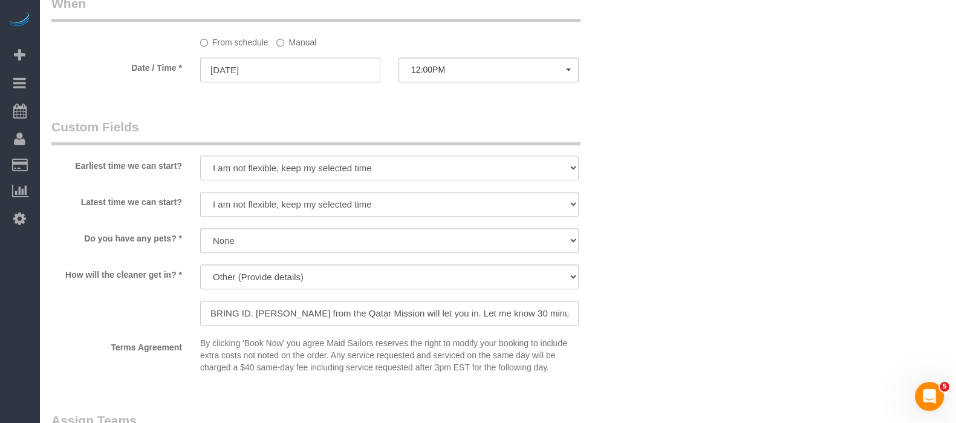
scroll to position [1133, 0]
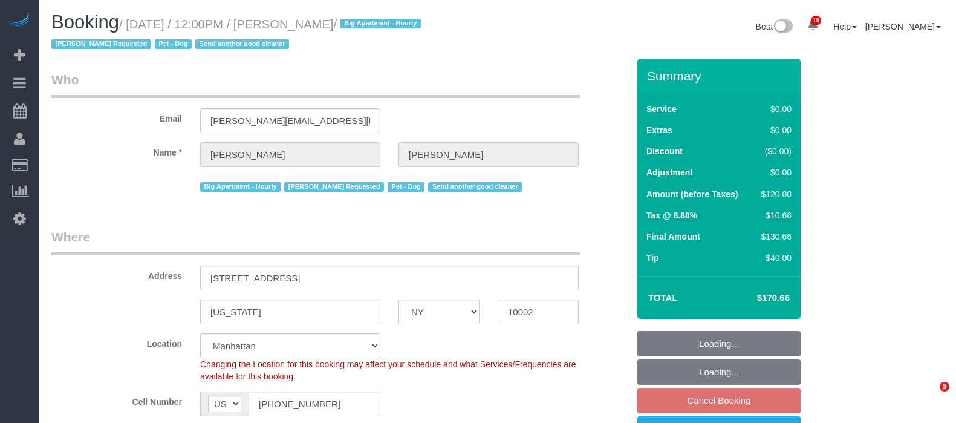
select select "NY"
select select "number:59"
select select "number:75"
select select "number:13"
select select "number:5"
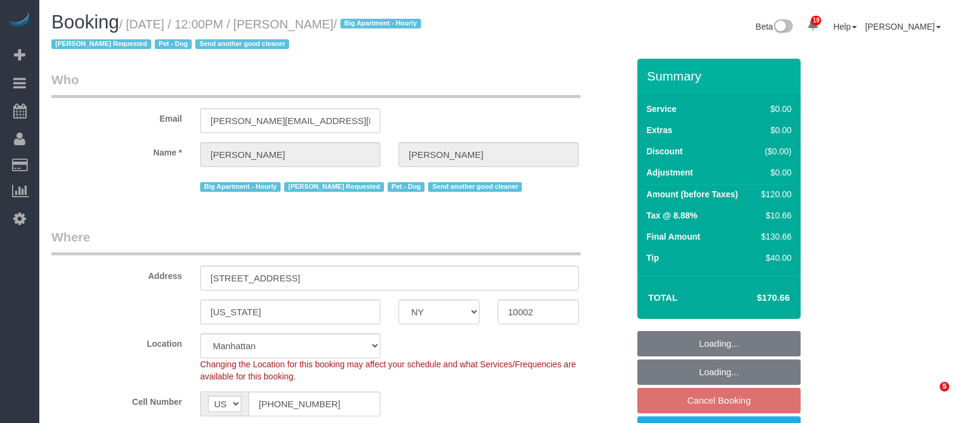
select select "spot5"
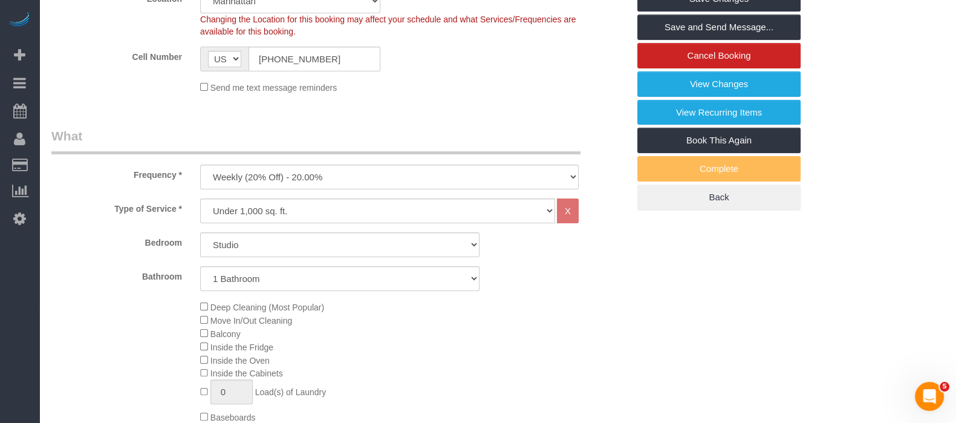
scroll to position [378, 0]
